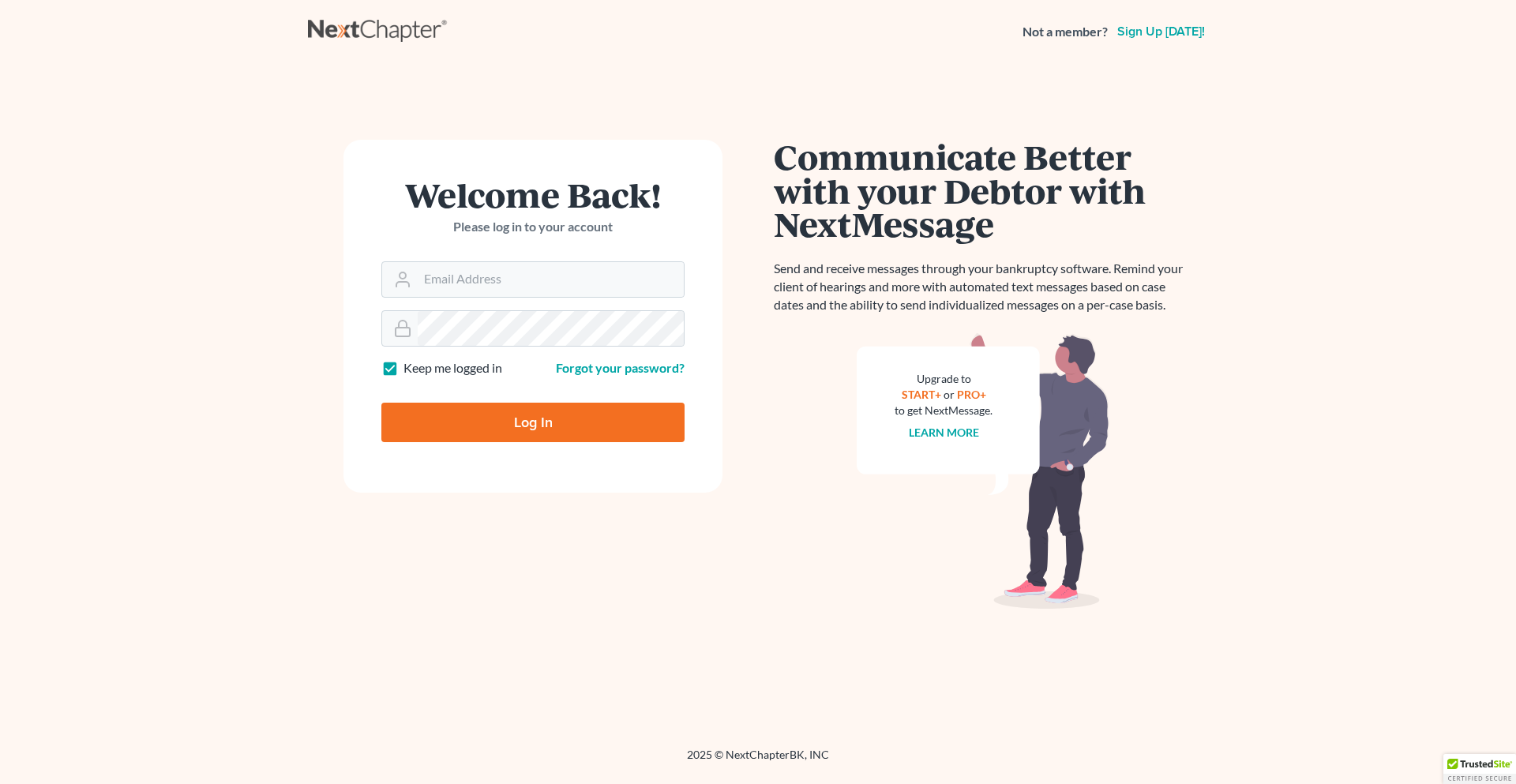
click at [1162, 32] on link "Sign up [DATE]!" at bounding box center [1161, 31] width 94 height 12
